Goal: Contribute content: Add original content to the website for others to see

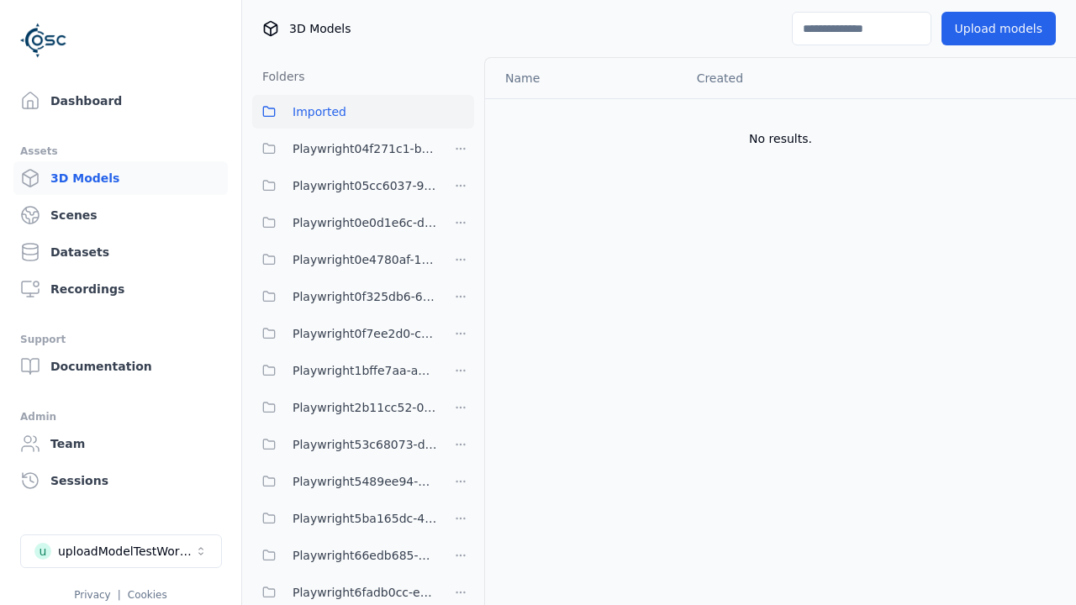
scroll to position [815, 0]
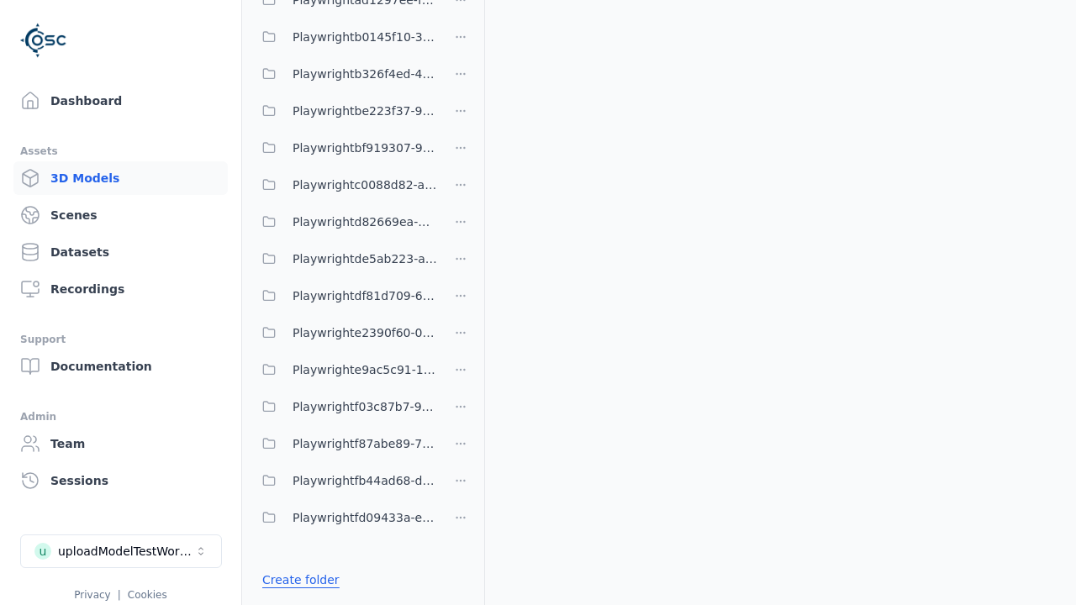
click at [297, 580] on link "Create folder" at bounding box center [300, 580] width 77 height 17
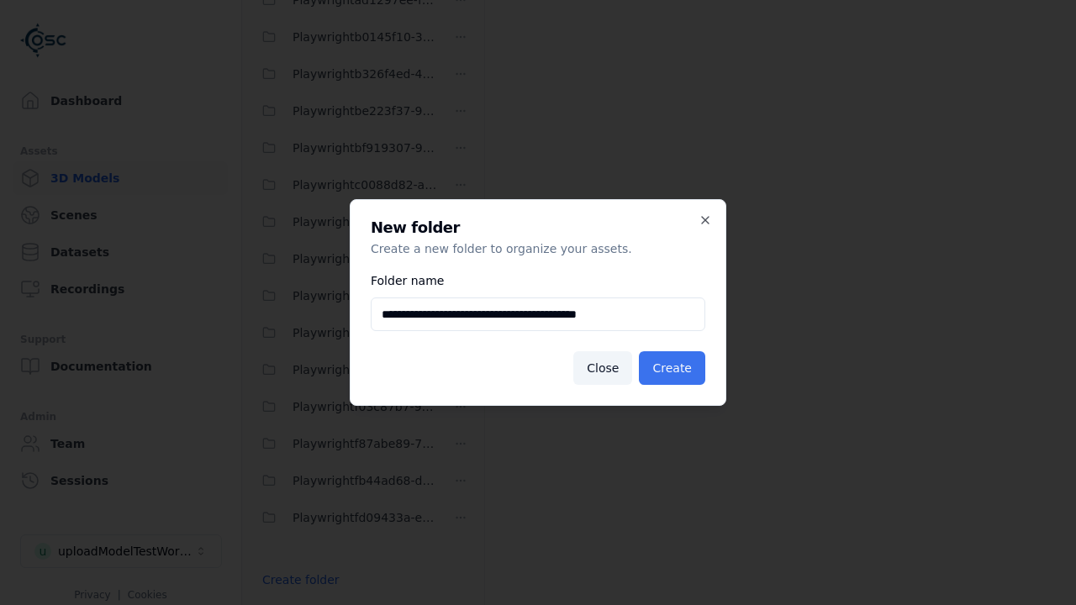
type input "**********"
click at [674, 368] on button "Create" at bounding box center [672, 368] width 66 height 34
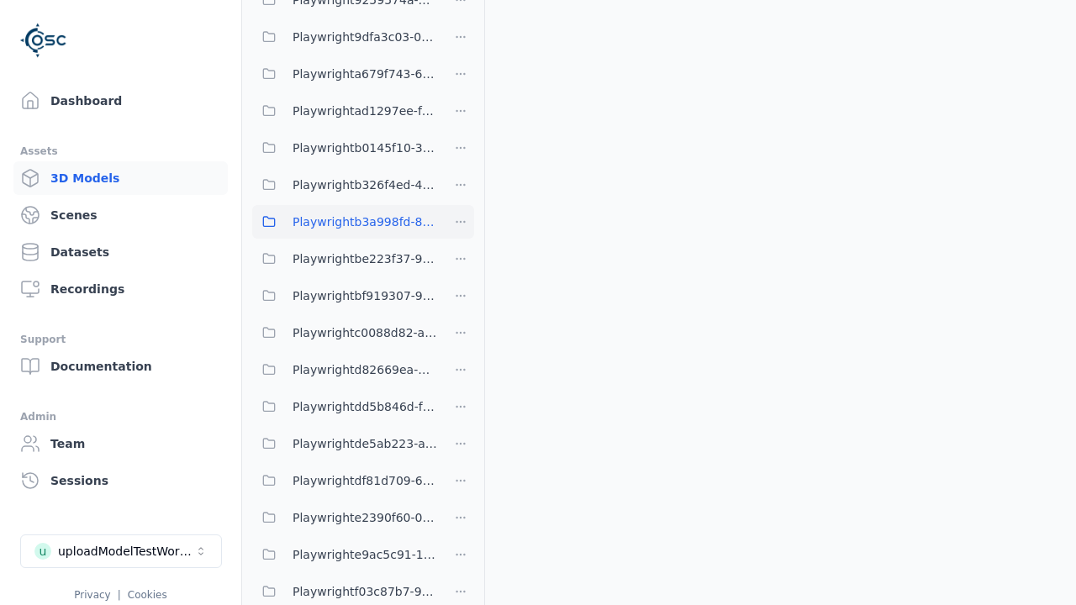
click at [345, 222] on span "Playwrightb3a998fd-83ec-458f-a644-f4ea0d597547" at bounding box center [365, 222] width 145 height 20
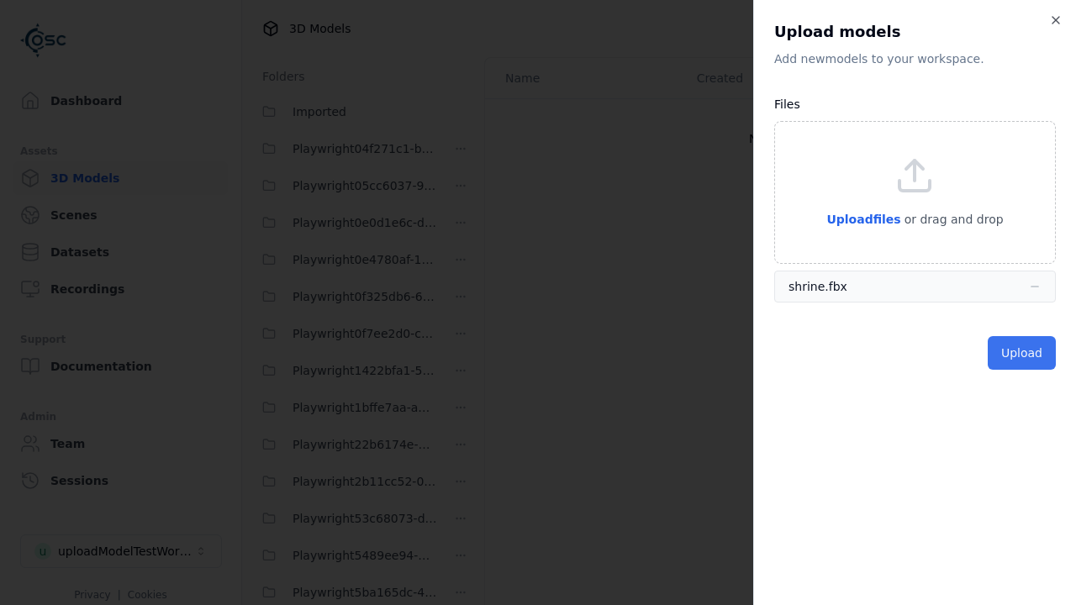
click at [1023, 353] on button "Upload" at bounding box center [1022, 353] width 68 height 34
